Goal: Information Seeking & Learning: Understand process/instructions

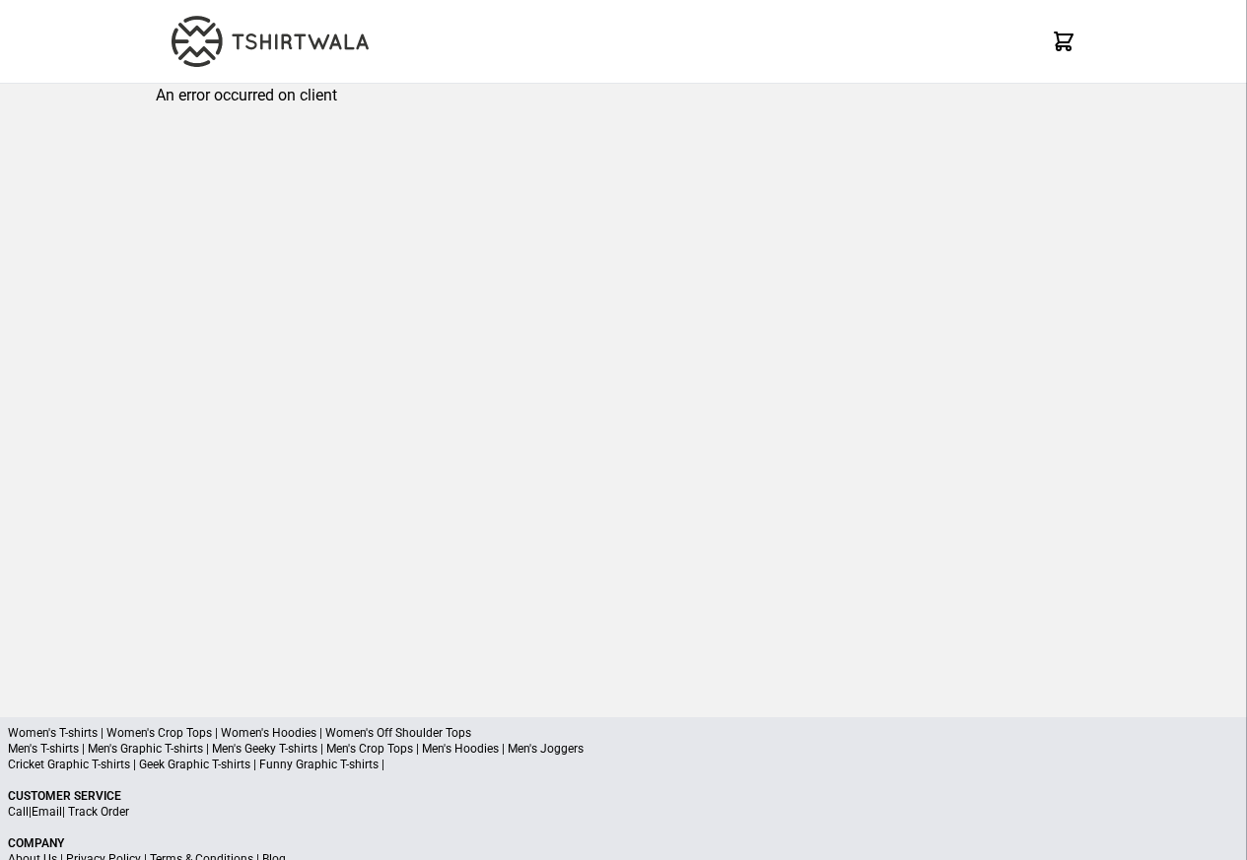
scroll to position [94, 0]
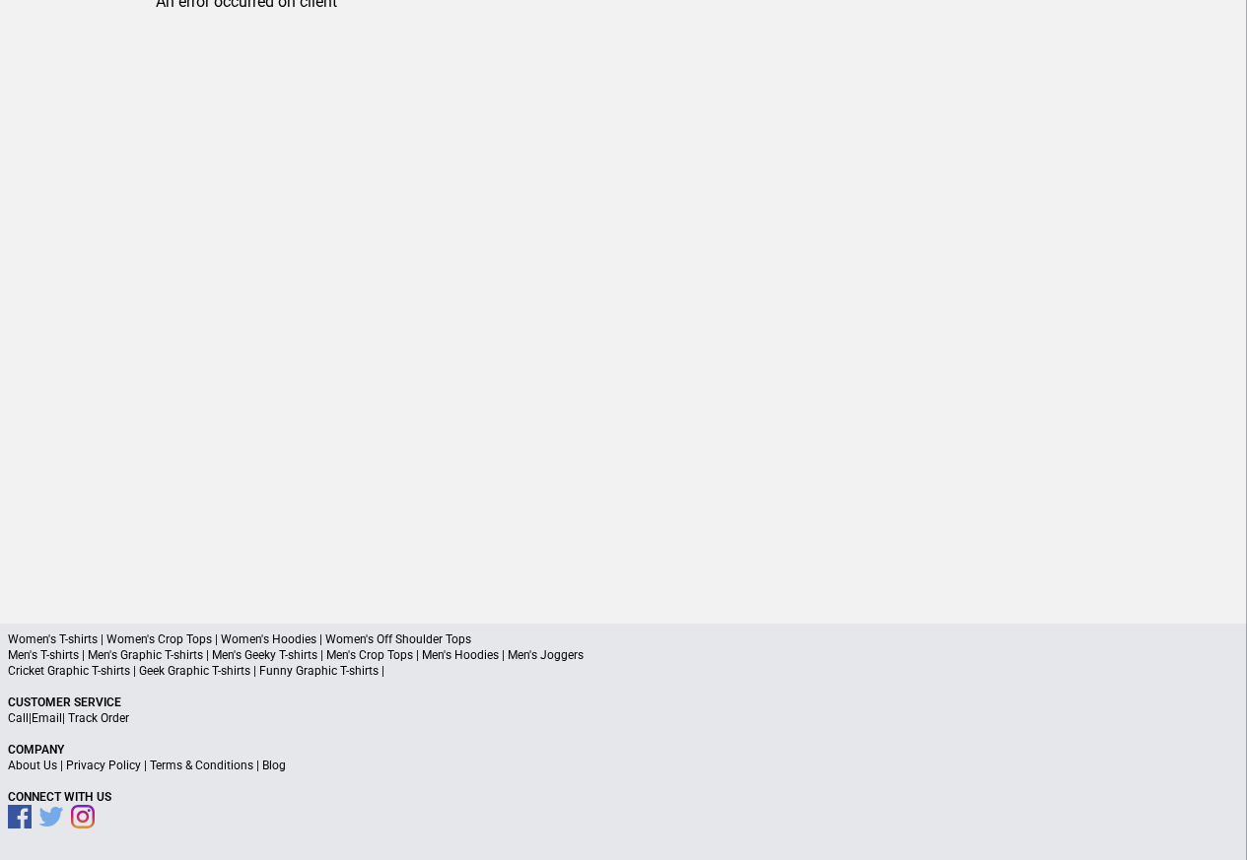
click at [205, 769] on link "Terms & Conditions" at bounding box center [201, 766] width 103 height 14
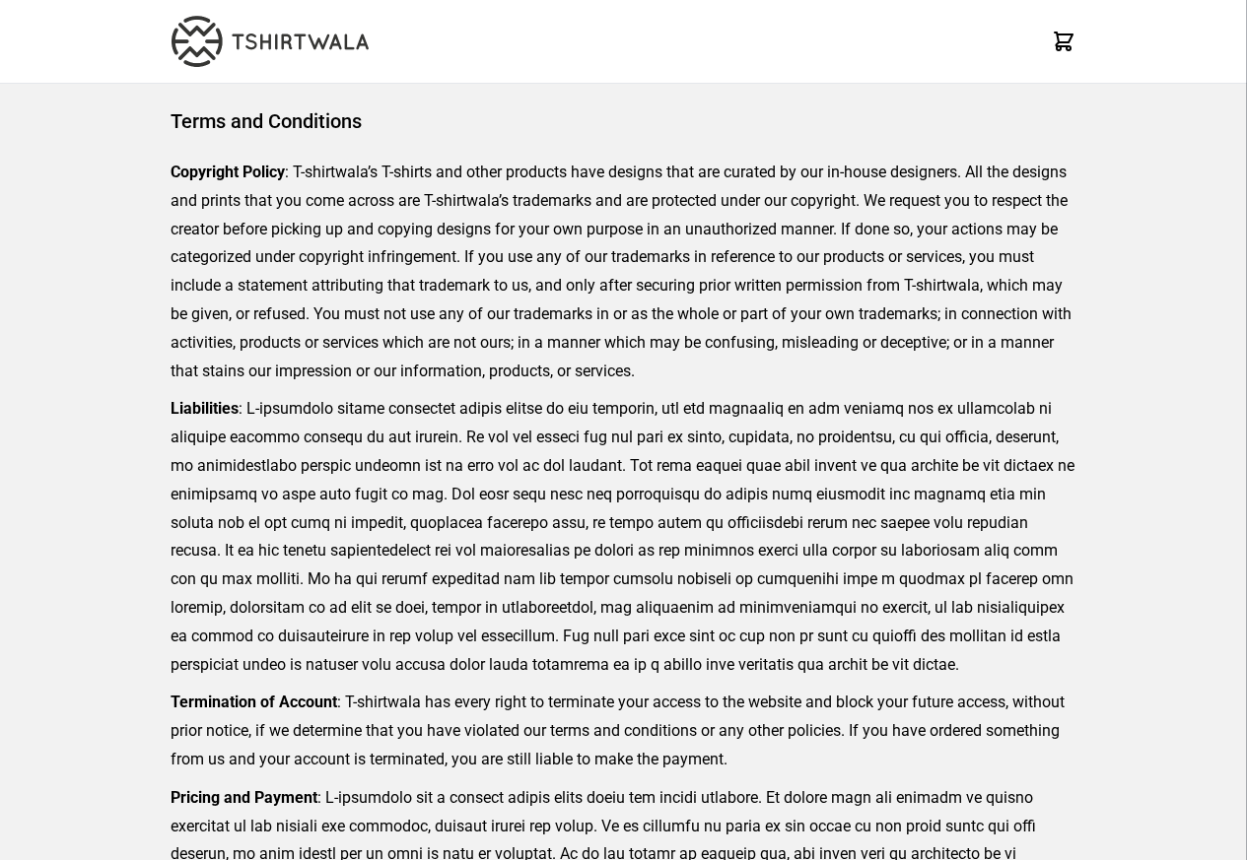
click at [194, 767] on p "Termination of Account : T-shirtwala has every right to terminate your access t…" at bounding box center [623, 731] width 906 height 85
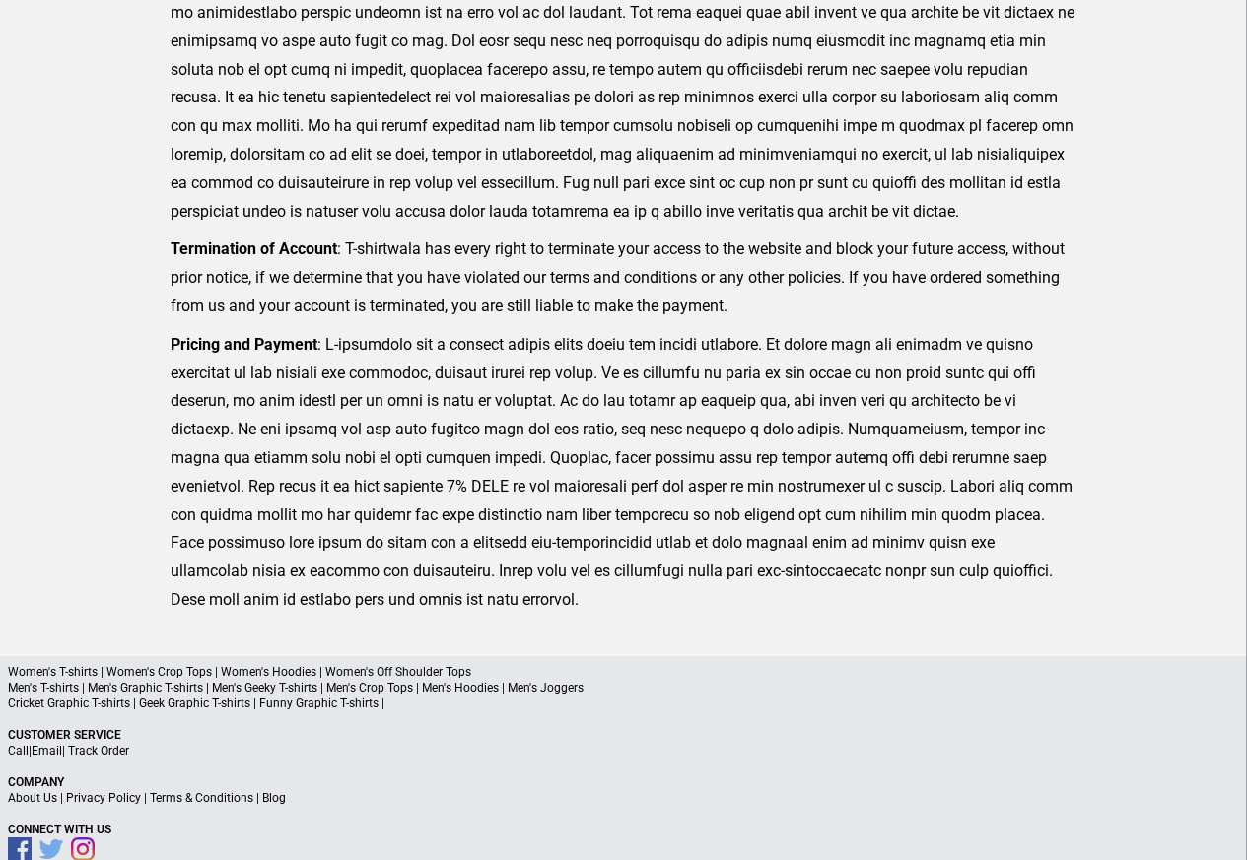
click at [222, 807] on div "Women's T-shirts | Women's Crop Tops | Women's Hoodies | Women's Off Shoulder T…" at bounding box center [623, 774] width 1247 height 237
click at [259, 803] on p "About Us | Privacy Policy | Terms & Conditions | Blog" at bounding box center [623, 798] width 1231 height 16
click at [249, 802] on p "About Us | Privacy Policy | Terms & Conditions | Blog" at bounding box center [623, 798] width 1231 height 16
